Goal: Check status: Check status

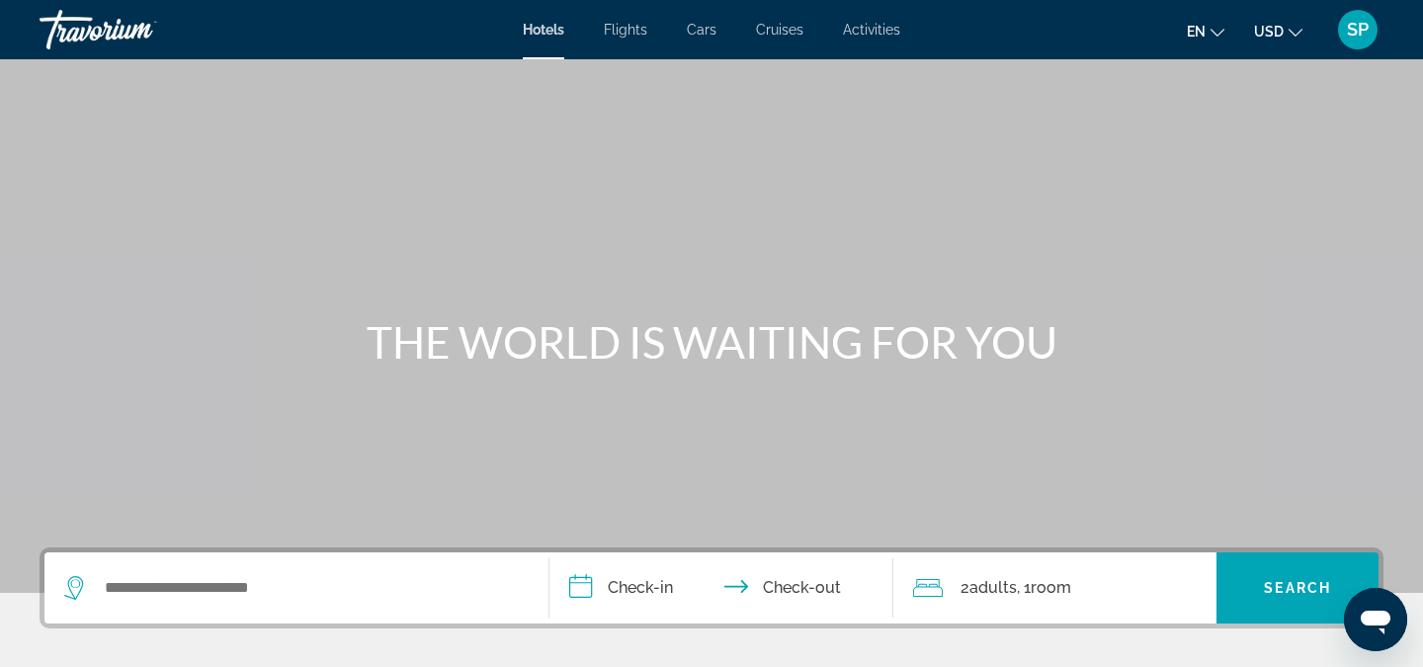
click at [1370, 34] on div "SP" at bounding box center [1358, 30] width 40 height 40
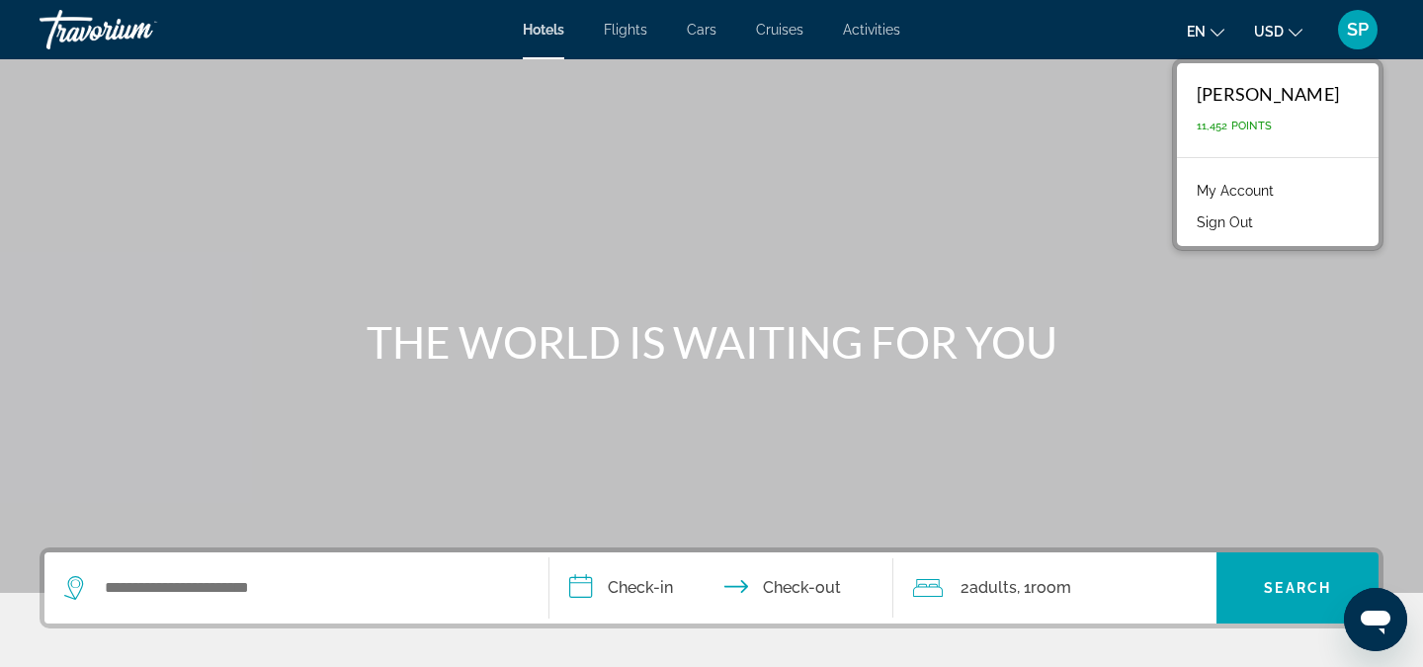
click at [1274, 193] on link "My Account" at bounding box center [1235, 191] width 97 height 26
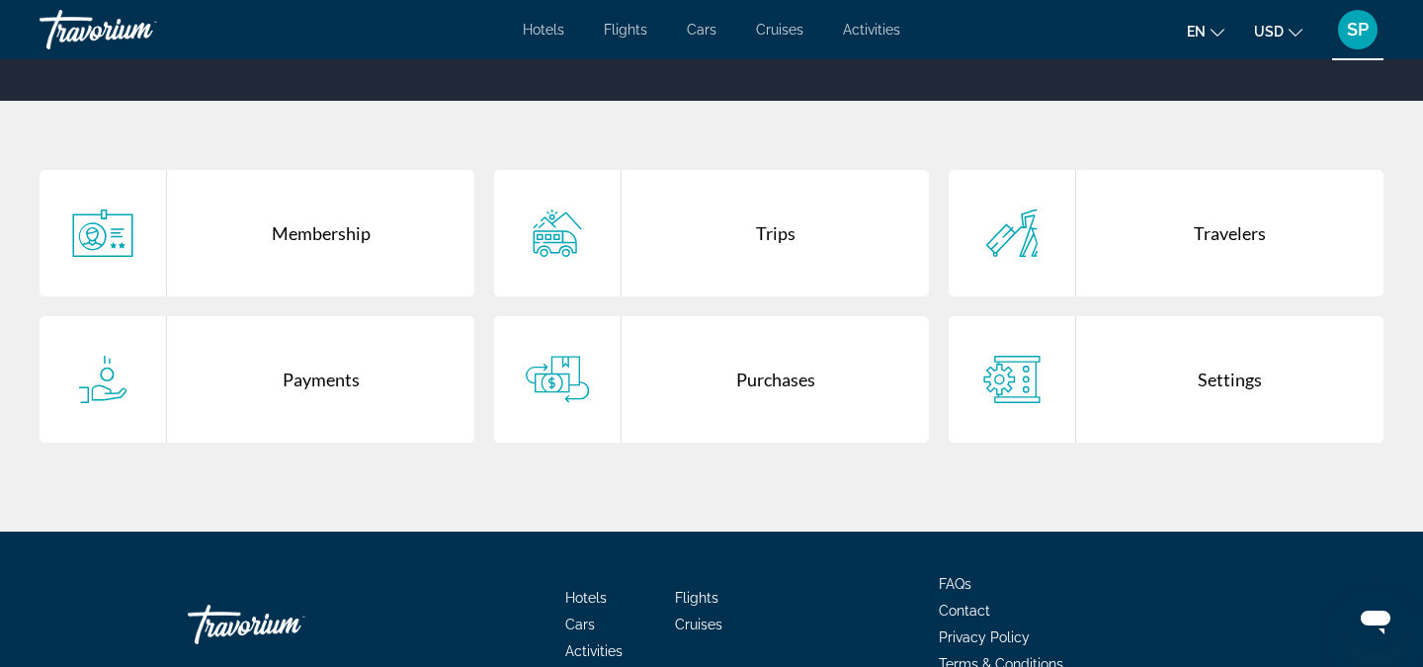
scroll to position [385, 0]
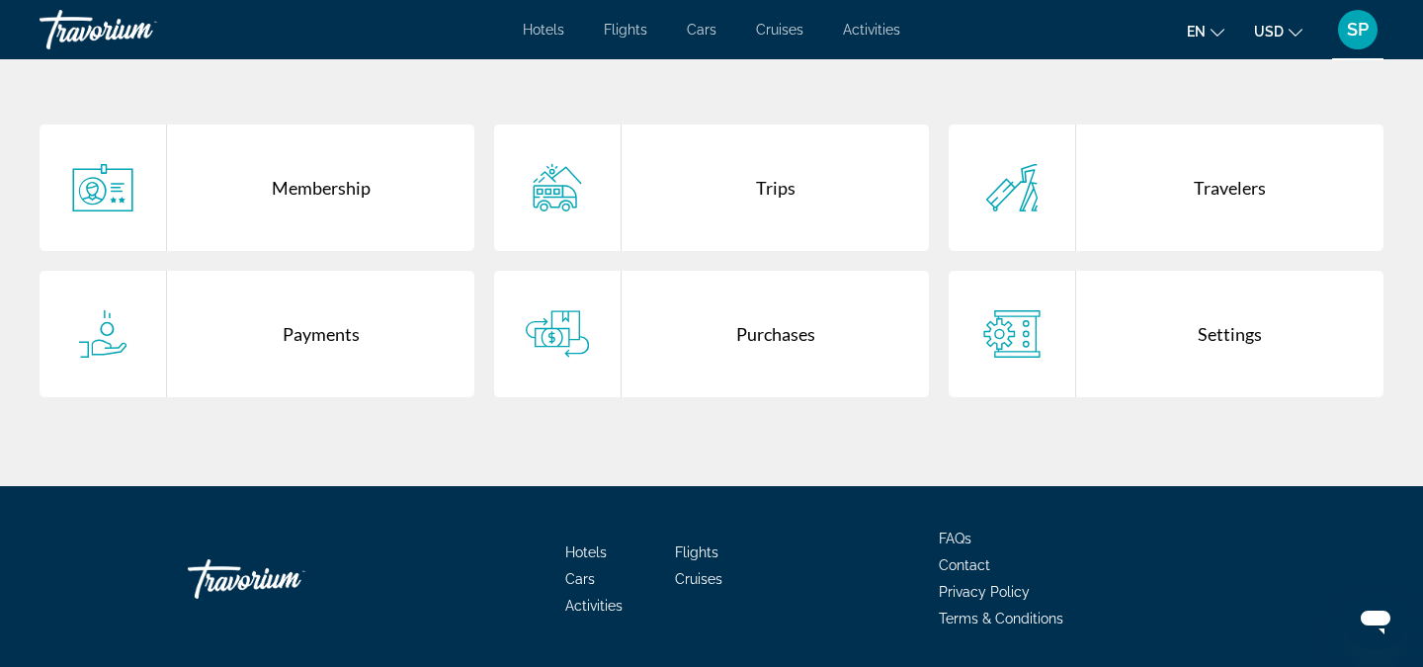
click at [754, 341] on div "Purchases" at bounding box center [774, 334] width 307 height 126
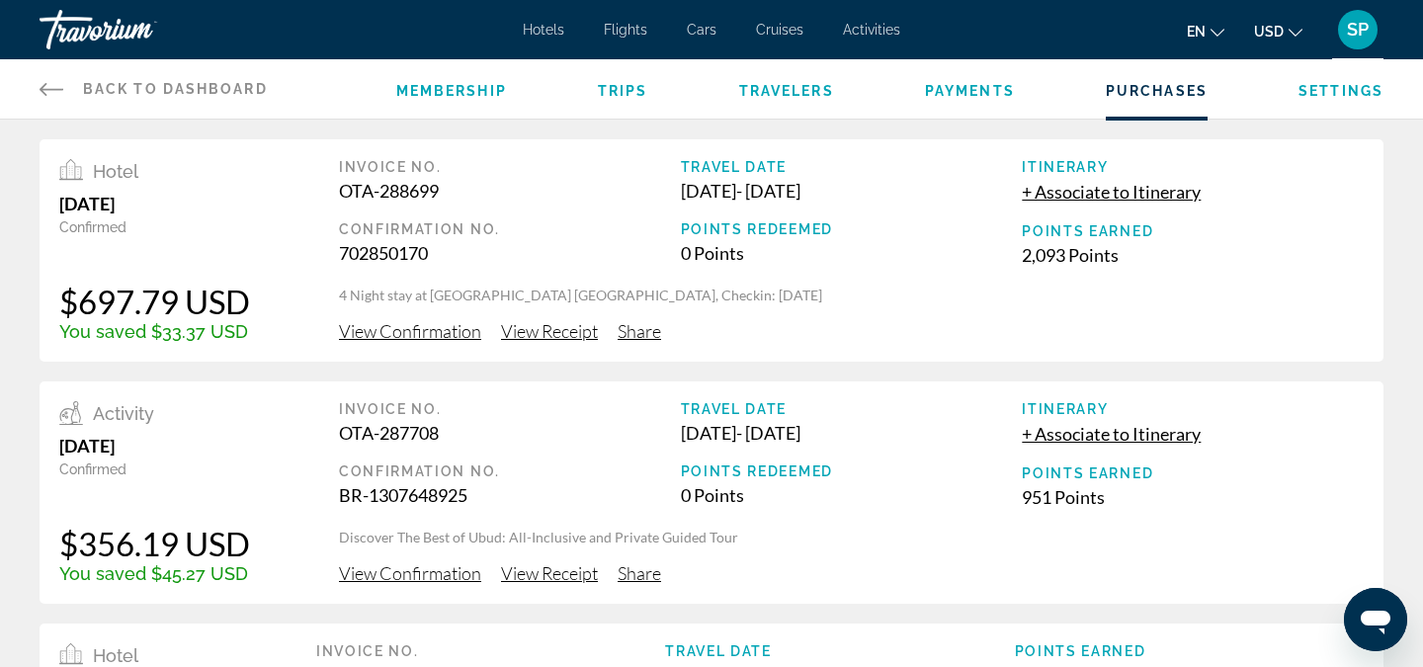
click at [427, 328] on span "View Confirmation" at bounding box center [410, 331] width 142 height 22
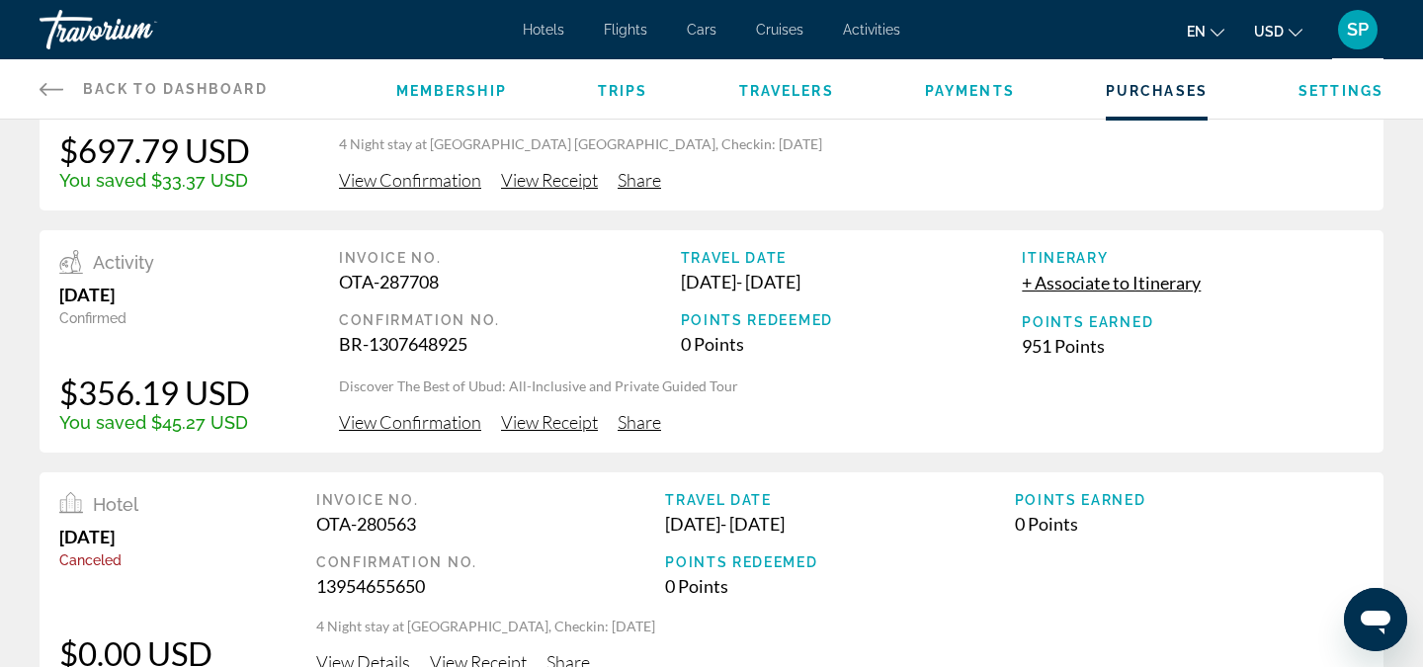
scroll to position [157, 0]
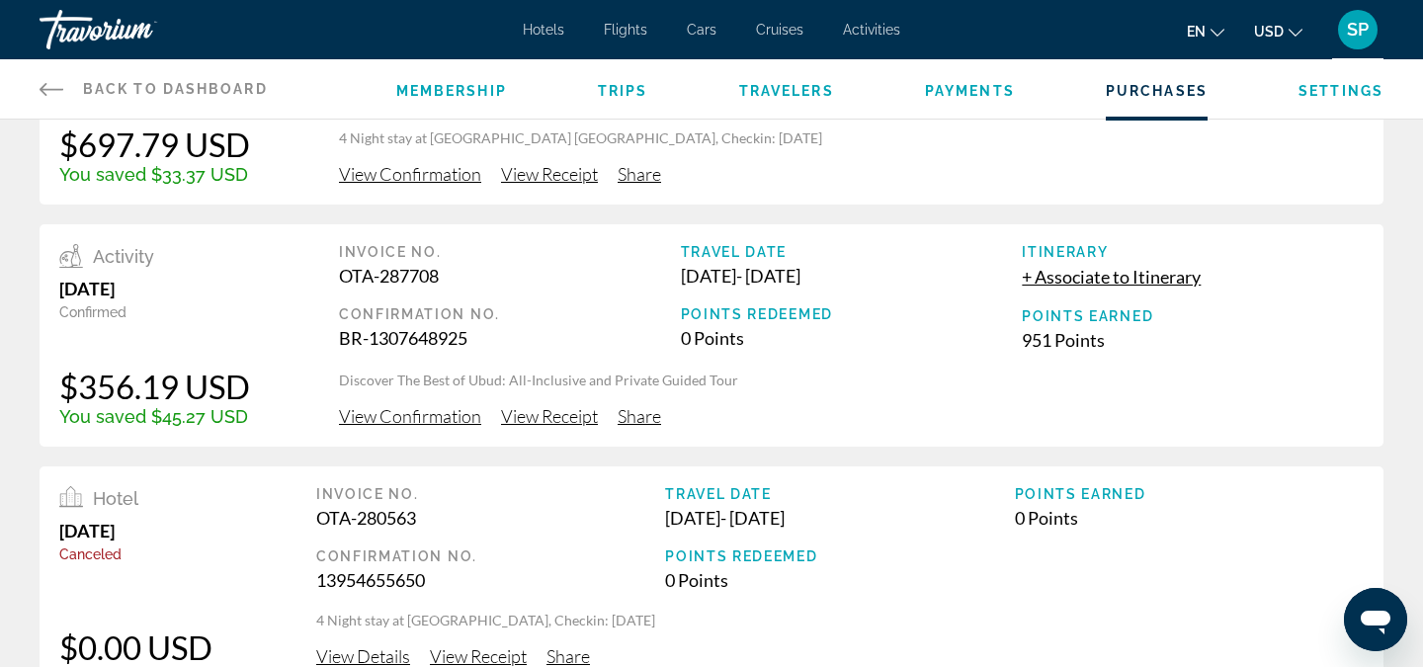
click at [419, 419] on span "View Confirmation" at bounding box center [410, 416] width 142 height 22
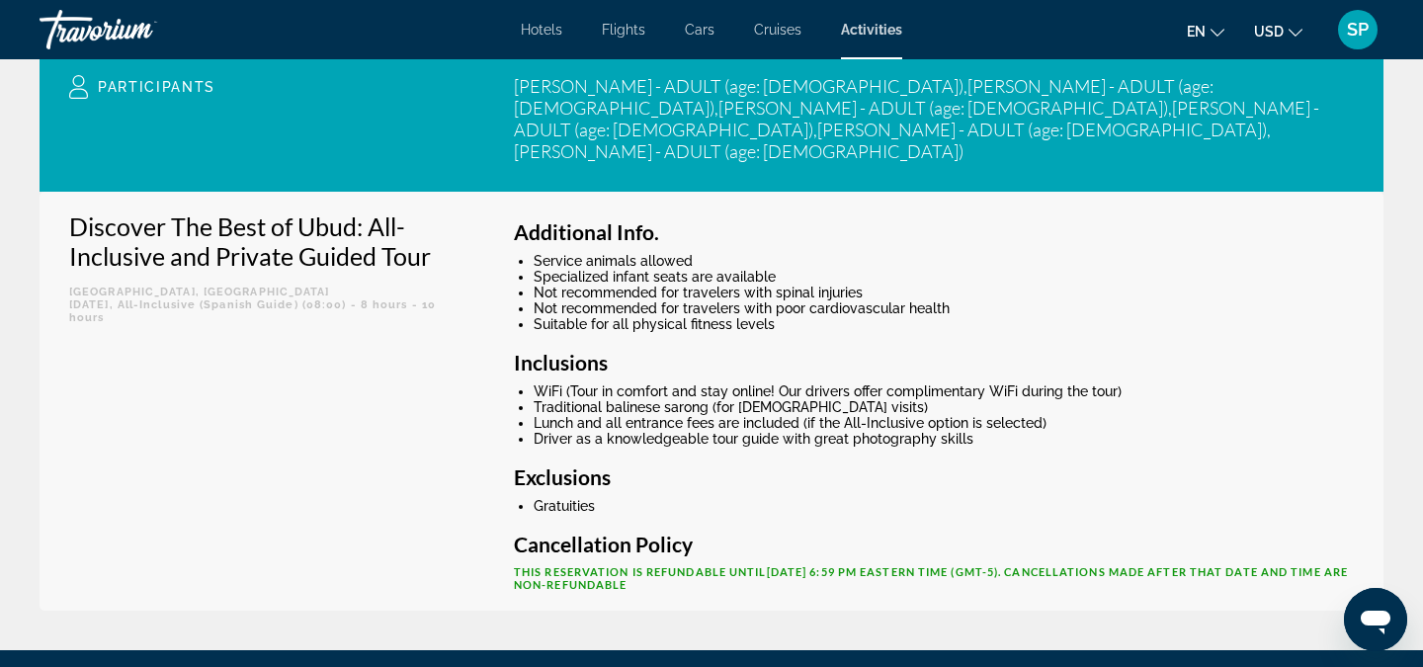
scroll to position [673, 0]
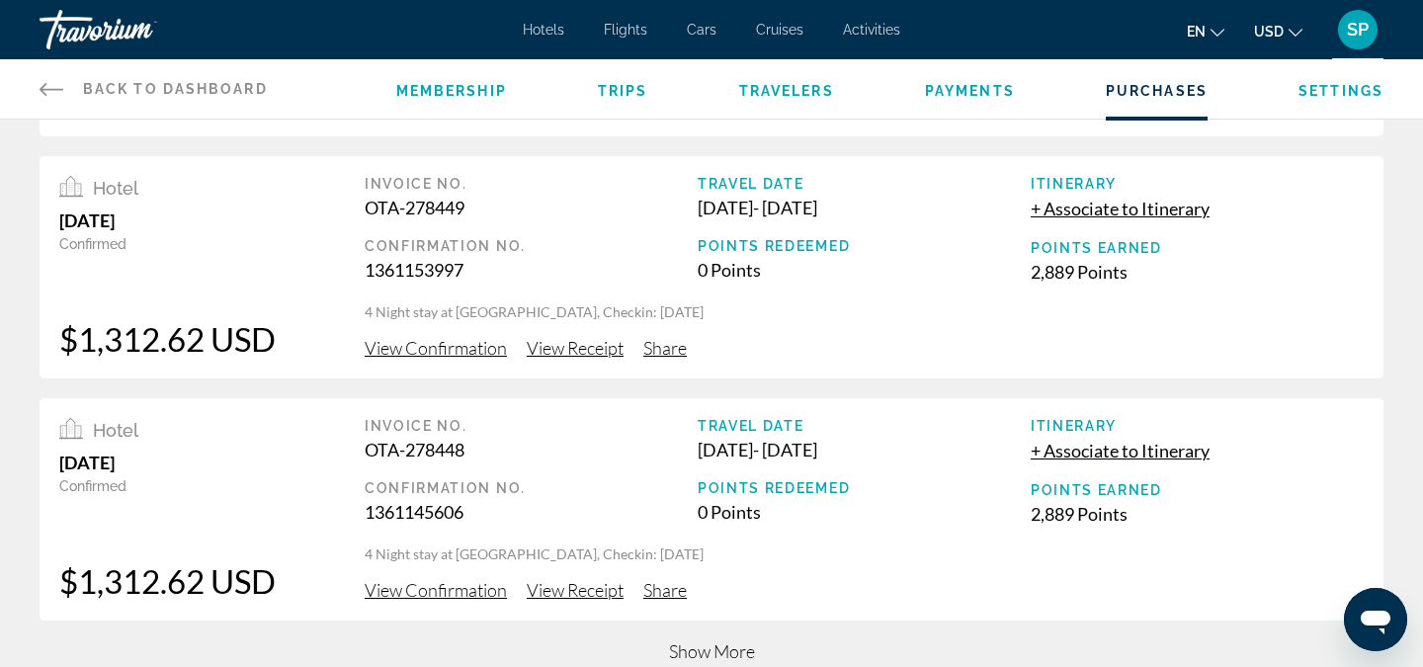
scroll to position [689, 0]
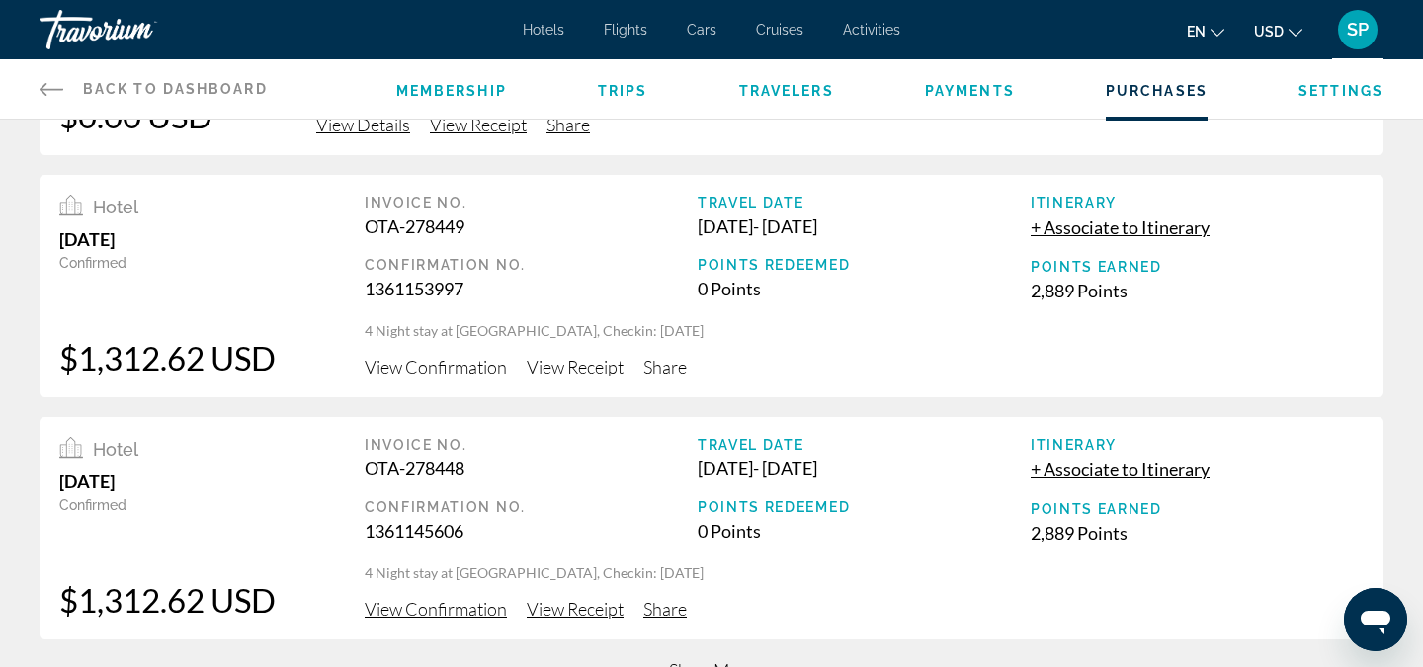
click at [434, 369] on span "View Confirmation" at bounding box center [436, 367] width 142 height 22
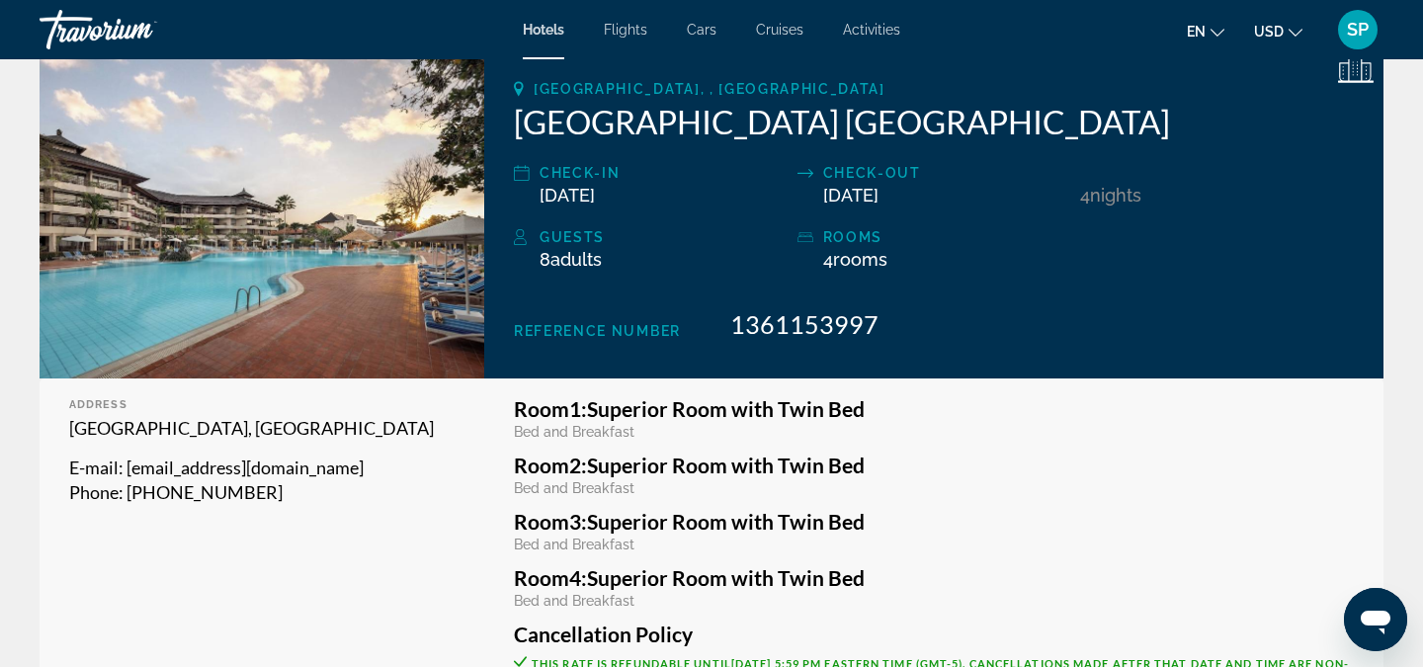
scroll to position [322, 0]
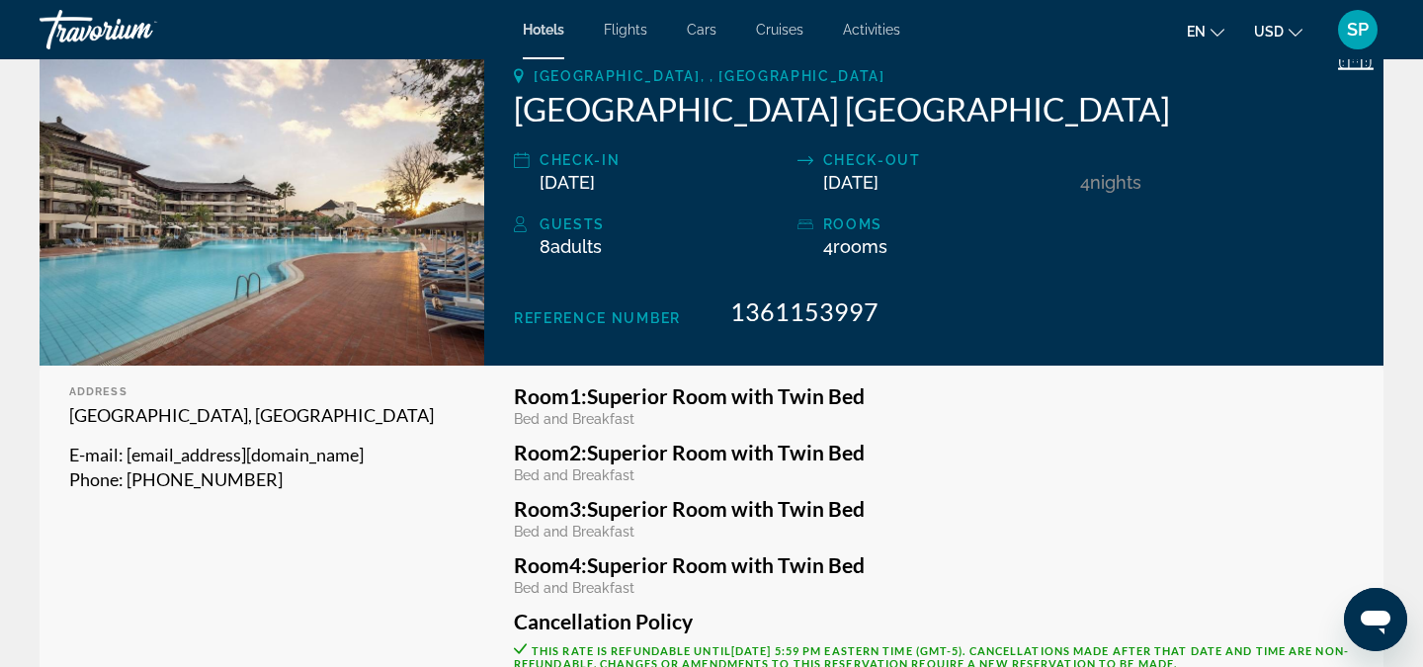
drag, startPoint x: 129, startPoint y: 455, endPoint x: 440, endPoint y: 456, distance: 310.3
click at [441, 458] on p "E-mail : [EMAIL_ADDRESS][DOMAIN_NAME]" at bounding box center [261, 455] width 385 height 25
copy span "[EMAIL_ADDRESS][DOMAIN_NAME]"
